Goal: Information Seeking & Learning: Check status

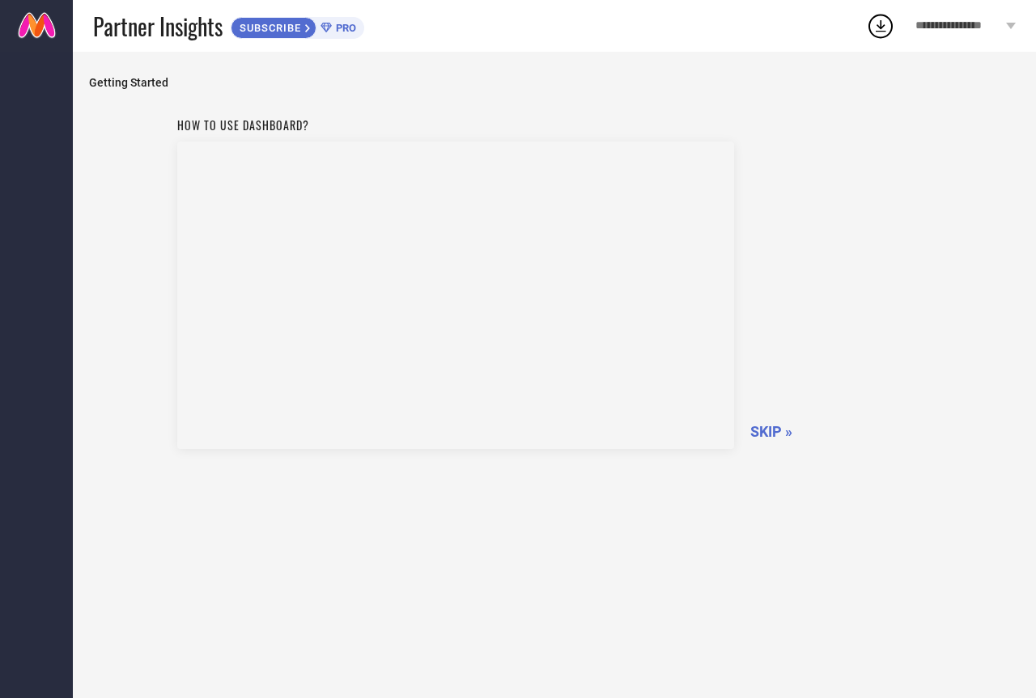
click at [774, 431] on span "SKIP »" at bounding box center [771, 431] width 42 height 17
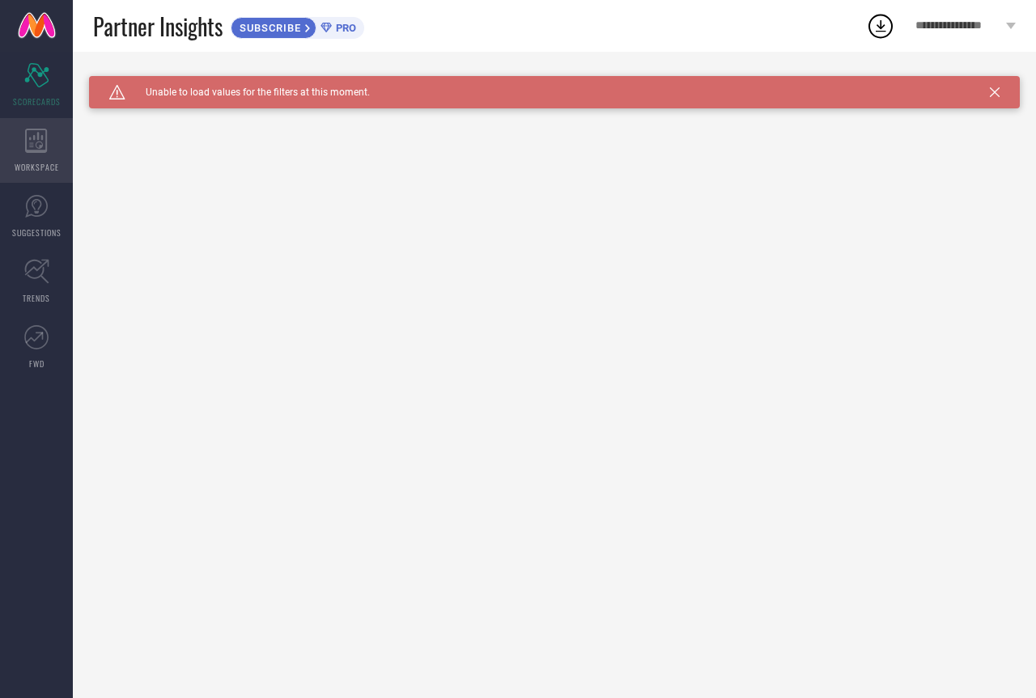
click at [28, 146] on icon at bounding box center [36, 141] width 23 height 24
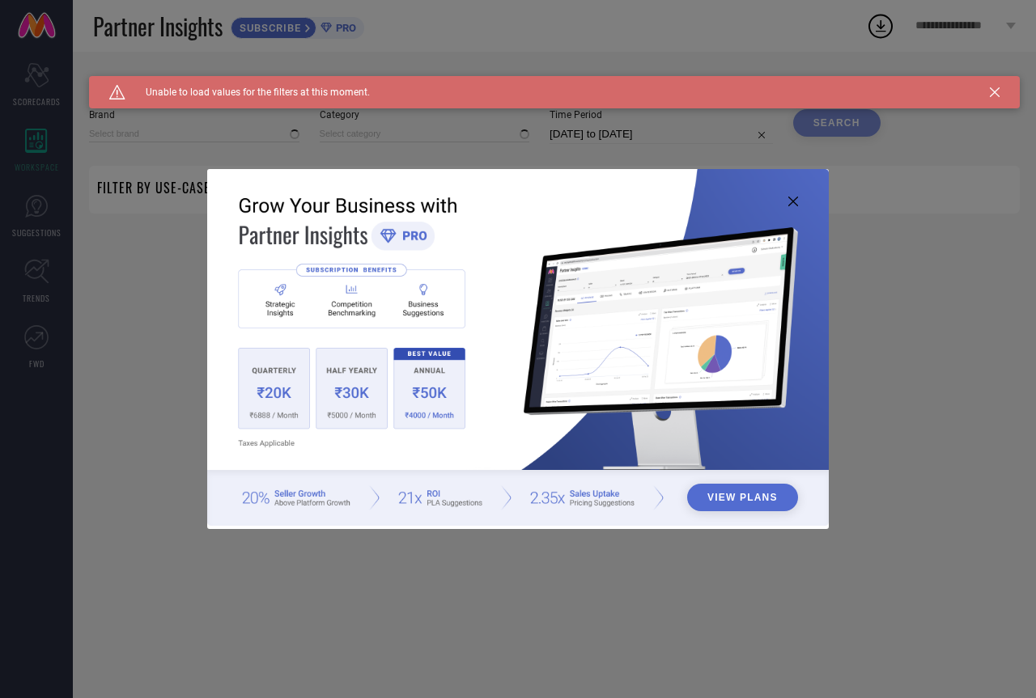
type input "1 STOP FASHION"
type input "All"
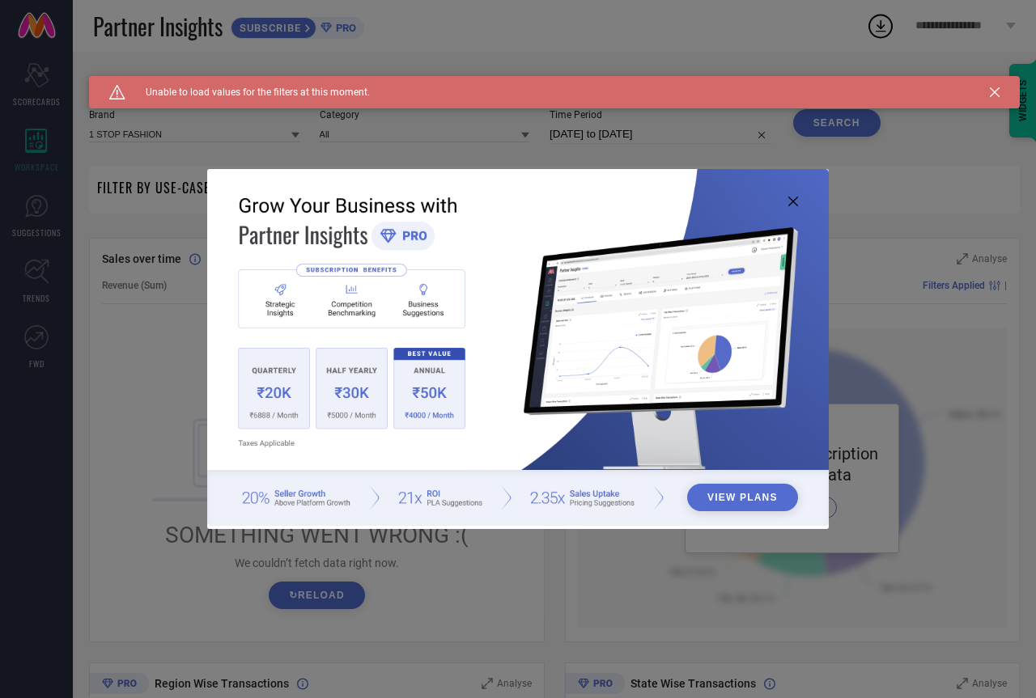
click at [789, 202] on icon at bounding box center [793, 202] width 10 height 10
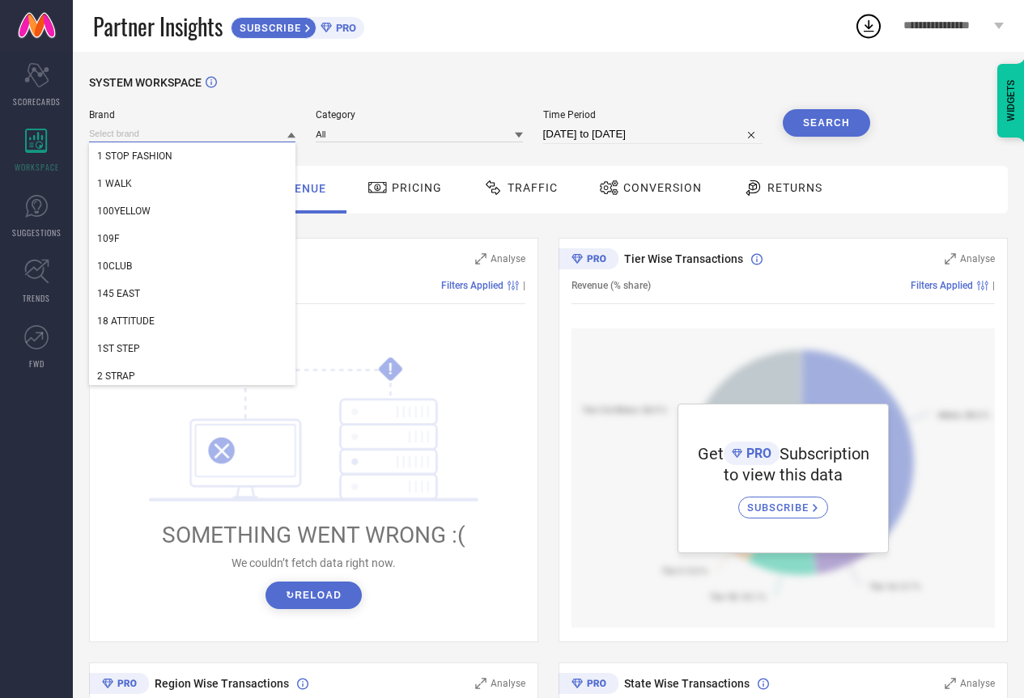
click at [109, 135] on input at bounding box center [192, 133] width 206 height 17
type input "i"
click at [247, 104] on div "SYSTEM WORKSPACE" at bounding box center [548, 92] width 918 height 33
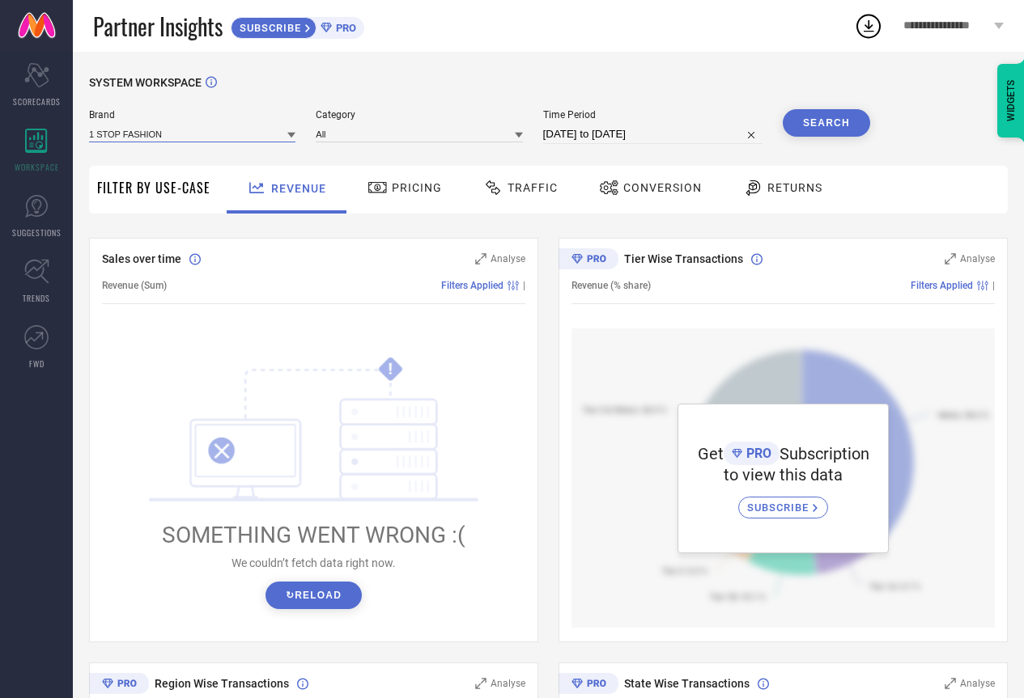
click at [199, 137] on input at bounding box center [192, 133] width 206 height 17
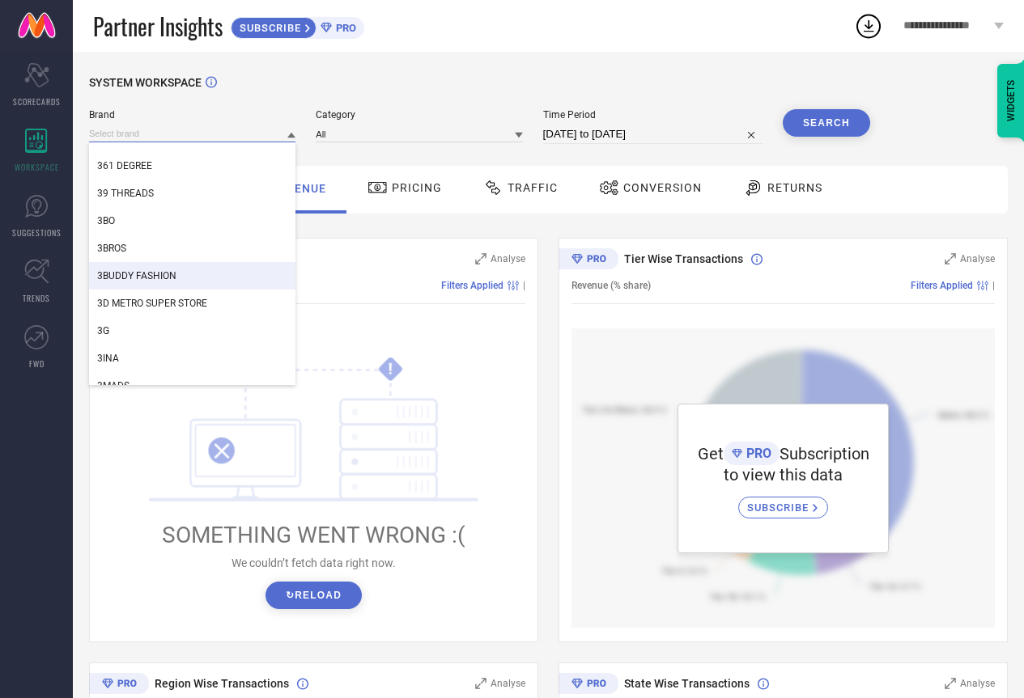
scroll to position [566, 0]
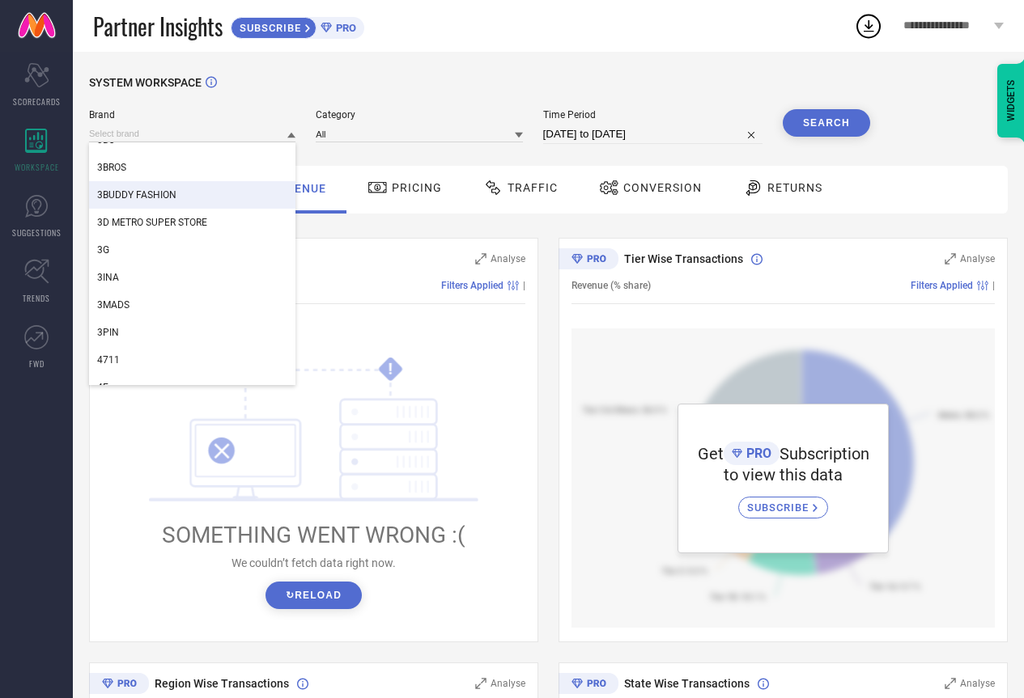
click at [128, 189] on div "3BUDDY FASHION" at bounding box center [192, 195] width 206 height 28
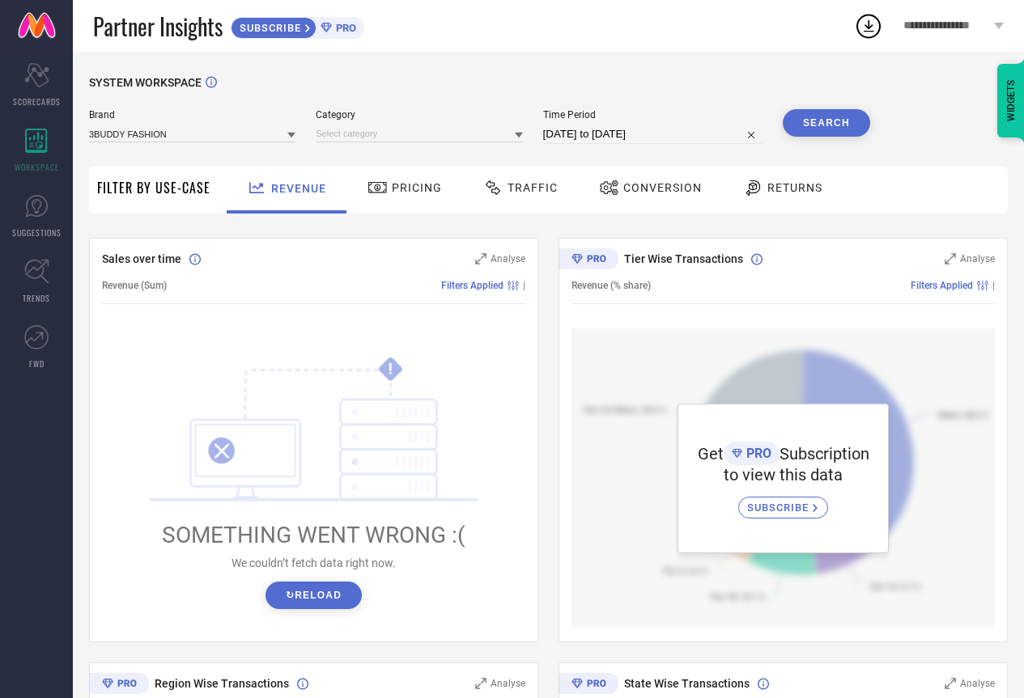
click at [825, 121] on button "Search" at bounding box center [825, 123] width 87 height 28
click at [460, 137] on input at bounding box center [419, 133] width 206 height 17
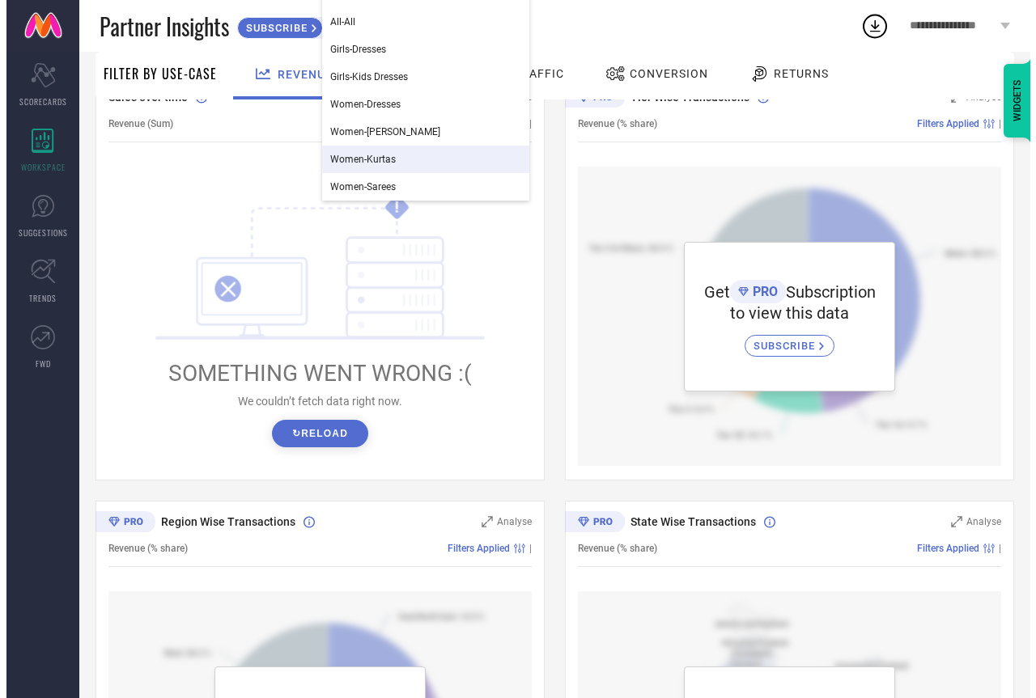
scroll to position [0, 0]
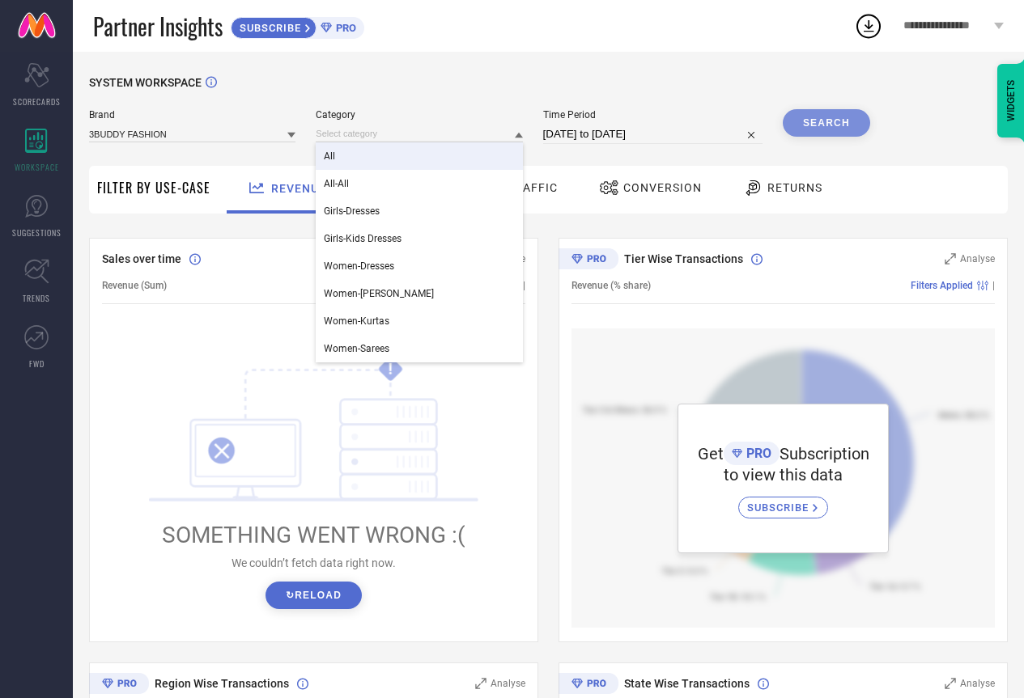
click at [341, 166] on div "All" at bounding box center [419, 156] width 206 height 28
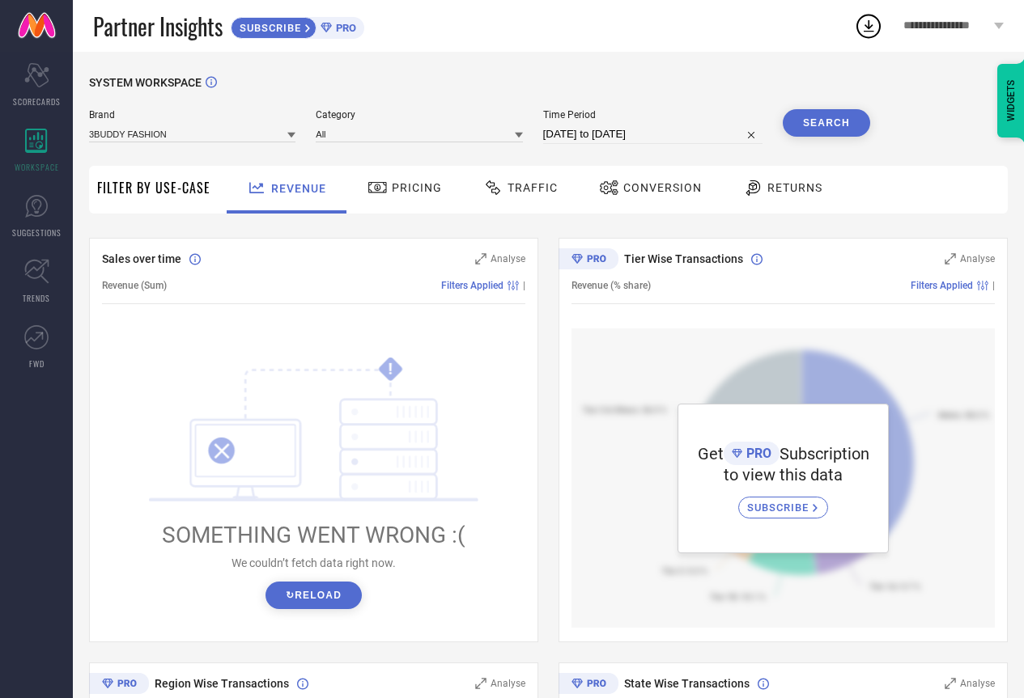
click at [842, 125] on button "Search" at bounding box center [825, 123] width 87 height 28
